Goal: Task Accomplishment & Management: Manage account settings

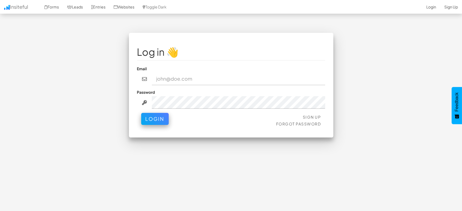
type input "[EMAIL_ADDRESS][DOMAIN_NAME]"
click at [159, 119] on button "Login" at bounding box center [155, 119] width 28 height 12
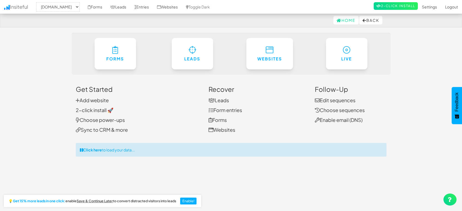
select select "1505"
drag, startPoint x: 0, startPoint y: 0, endPoint x: 19, endPoint y: 62, distance: 65.1
click at [16, 62] on body "Home Back Toggle navigation Insiteful -- None -- mapsted.com Forms Leads Entrie…" at bounding box center [231, 112] width 462 height 225
click at [124, 6] on link "Leads" at bounding box center [118, 7] width 24 height 14
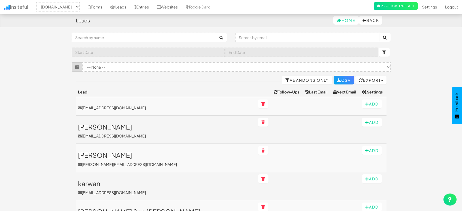
select select "1505"
click at [144, 6] on link "Entries" at bounding box center [141, 7] width 23 height 14
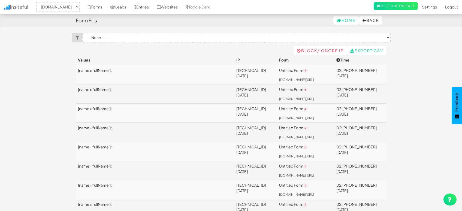
select select "1505"
